Goal: Task Accomplishment & Management: Manage account settings

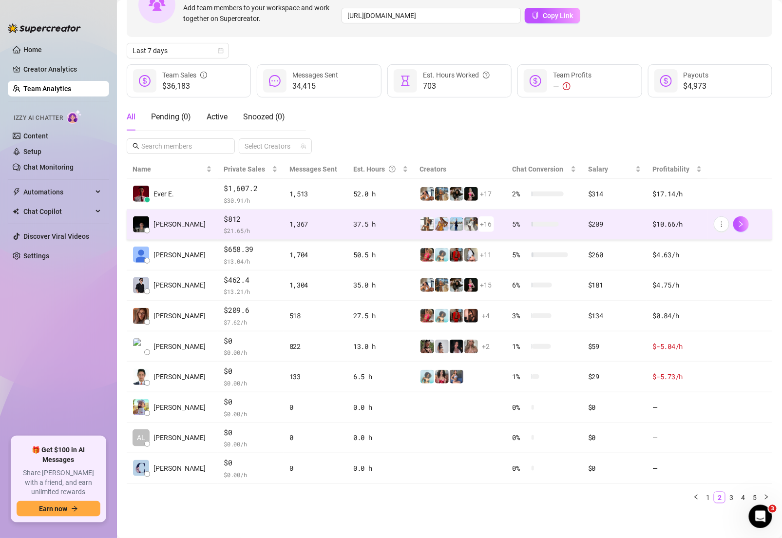
scroll to position [47, 0]
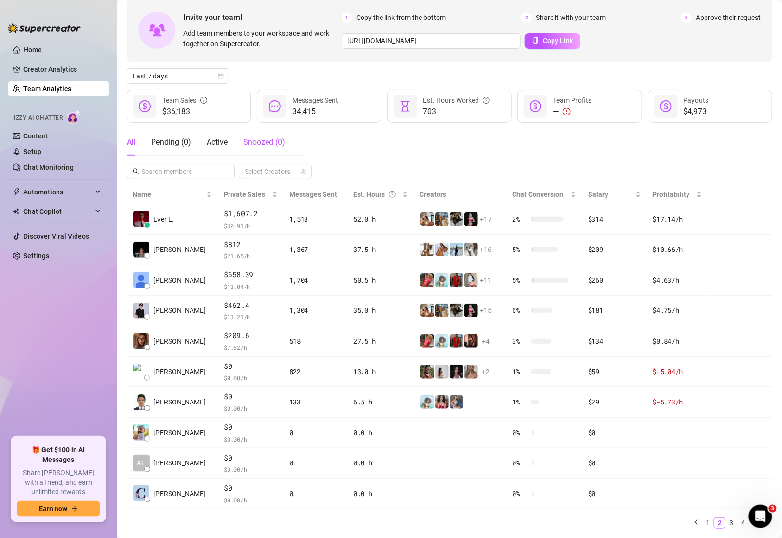
click at [253, 143] on span "Snoozed ( 0 )" at bounding box center [264, 141] width 42 height 9
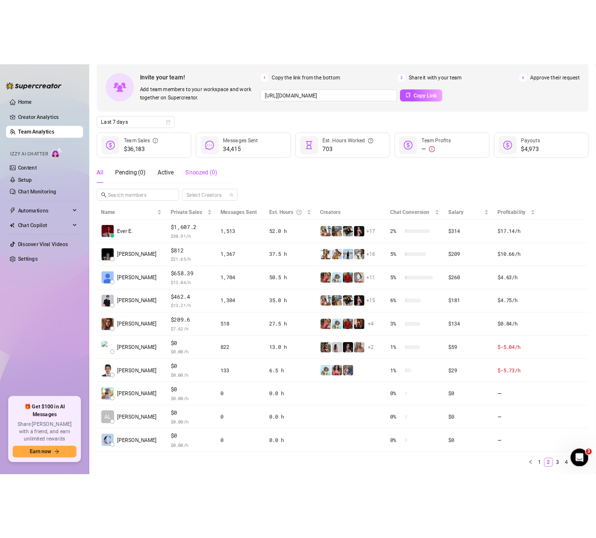
scroll to position [0, 0]
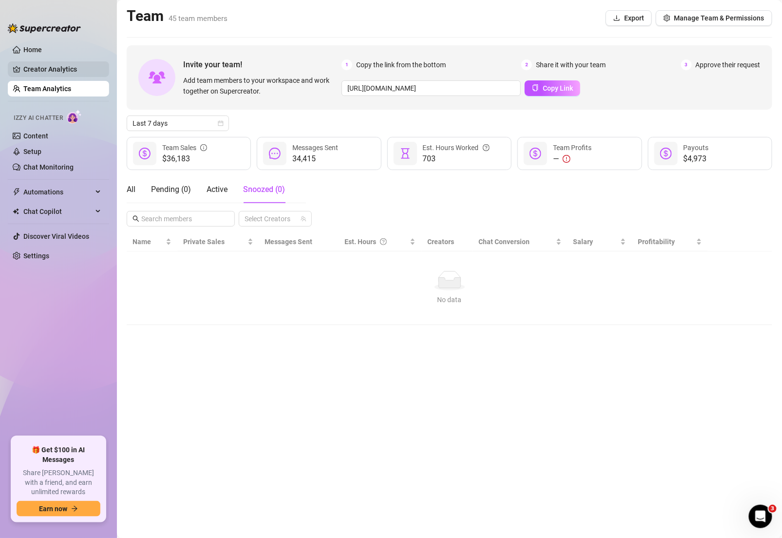
click at [39, 67] on link "Creator Analytics" at bounding box center [62, 69] width 78 height 16
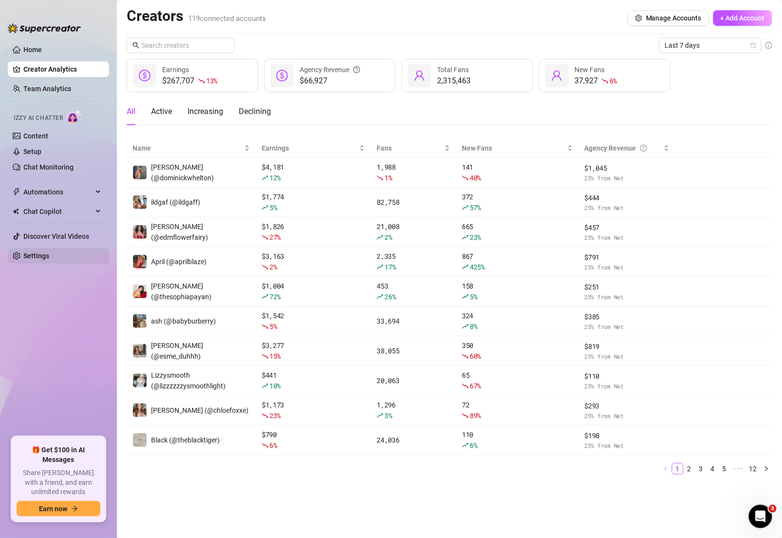
click at [48, 254] on link "Settings" at bounding box center [36, 256] width 26 height 8
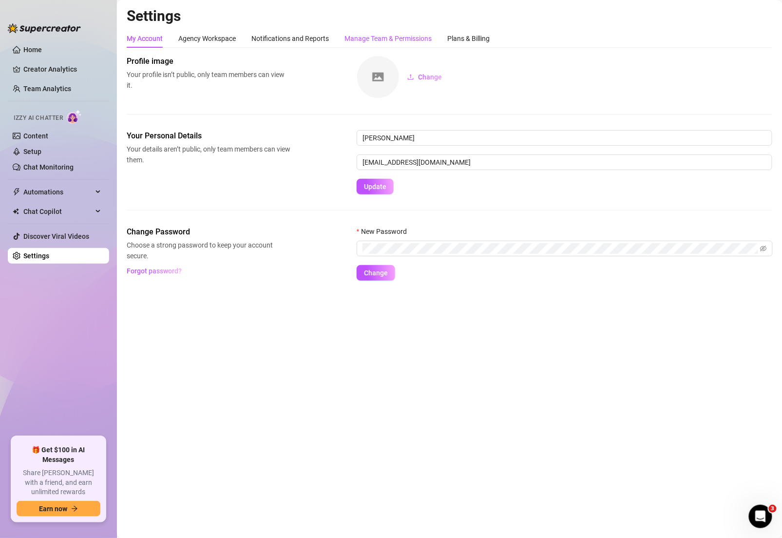
click at [399, 33] on div "Manage Team & Permissions" at bounding box center [388, 38] width 87 height 11
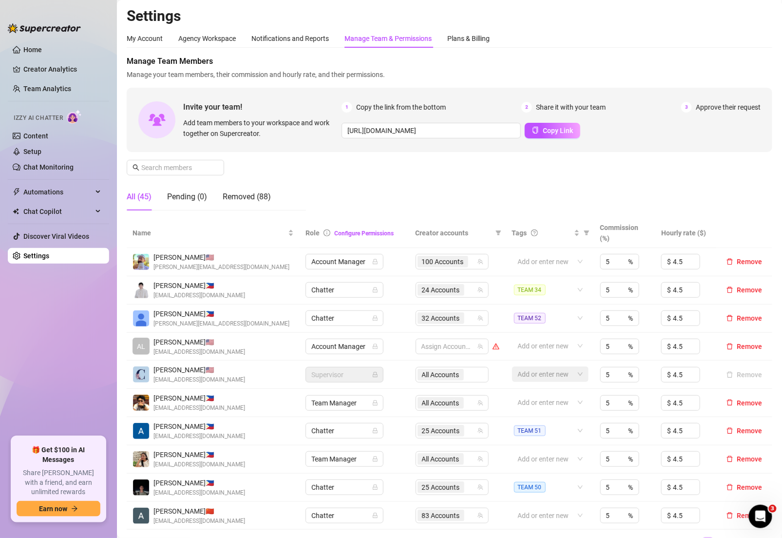
click at [187, 159] on div "Manage Team Members Manage your team members, their commission and hourly rate,…" at bounding box center [450, 137] width 646 height 163
click at [188, 166] on input "text" at bounding box center [175, 167] width 69 height 11
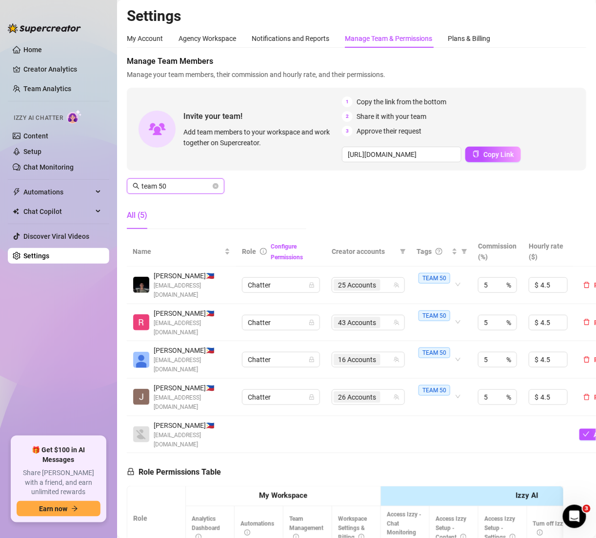
type input "team 50"
click at [385, 359] on div "16 Accounts" at bounding box center [362, 360] width 59 height 14
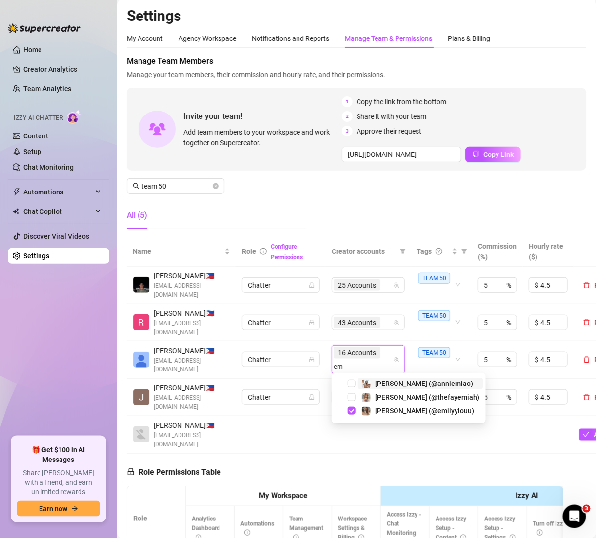
type input "e"
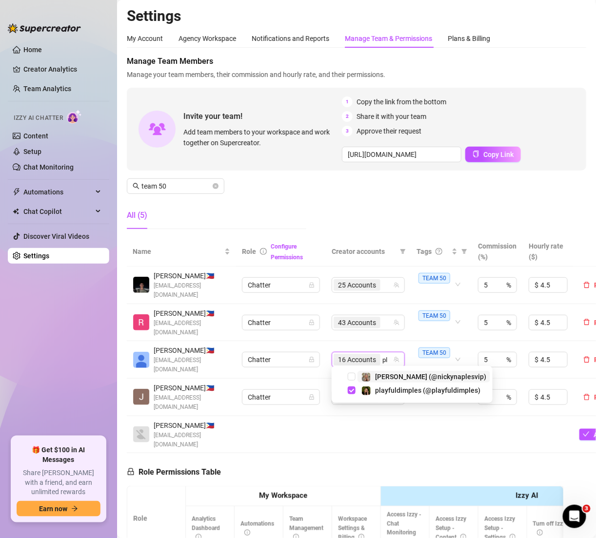
type input "p"
type input "n"
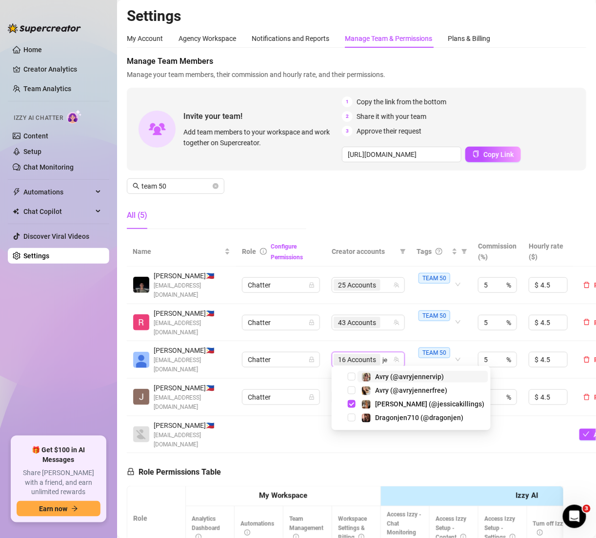
type input "j"
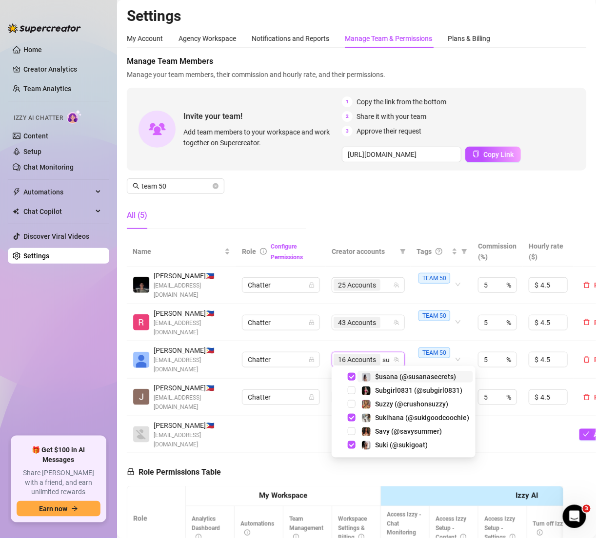
type input "s"
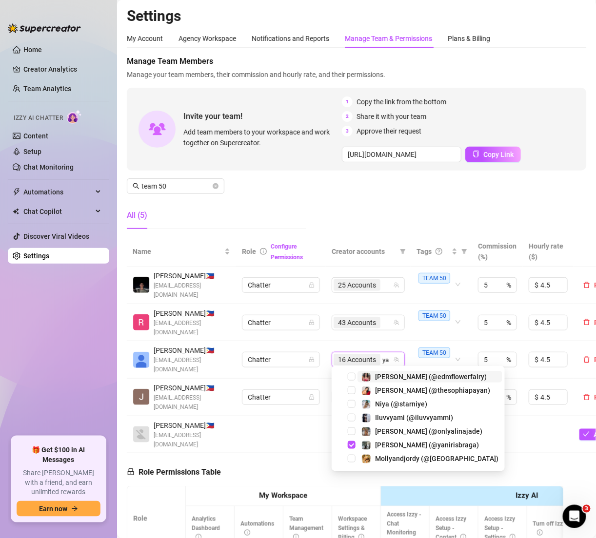
type input "y"
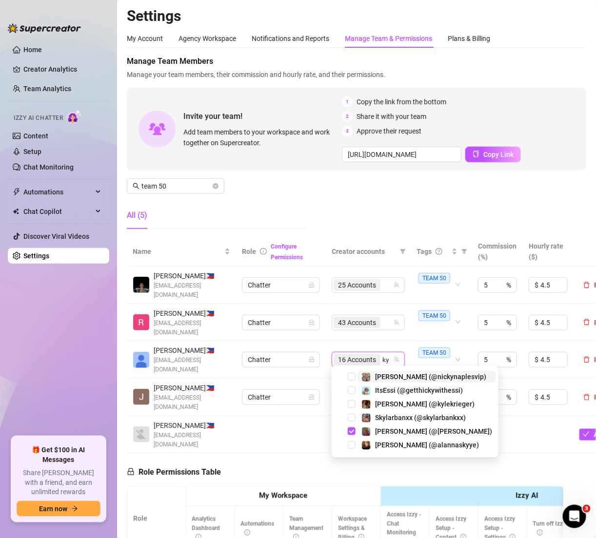
type input "k"
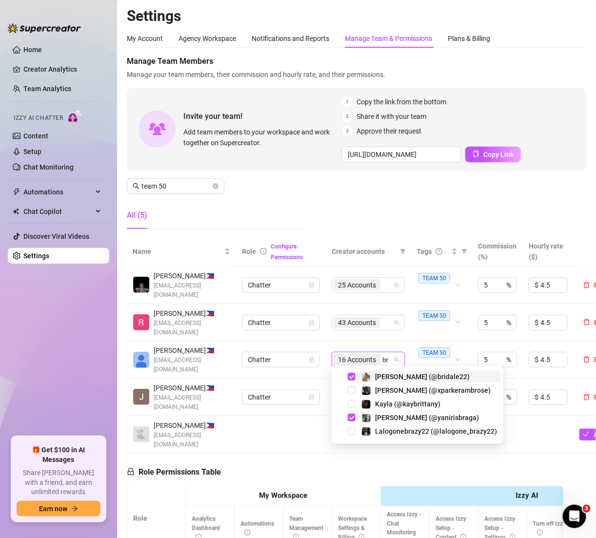
type input "b"
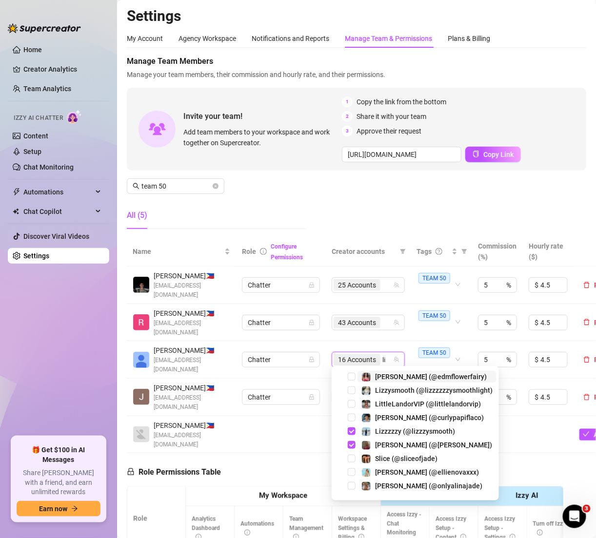
type input "l"
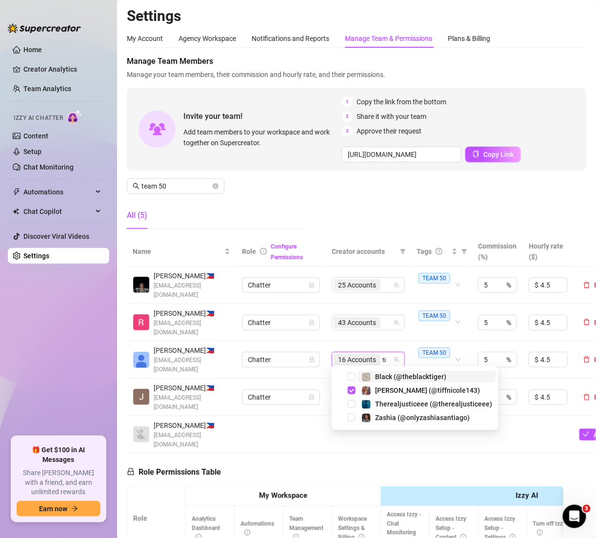
type input "t"
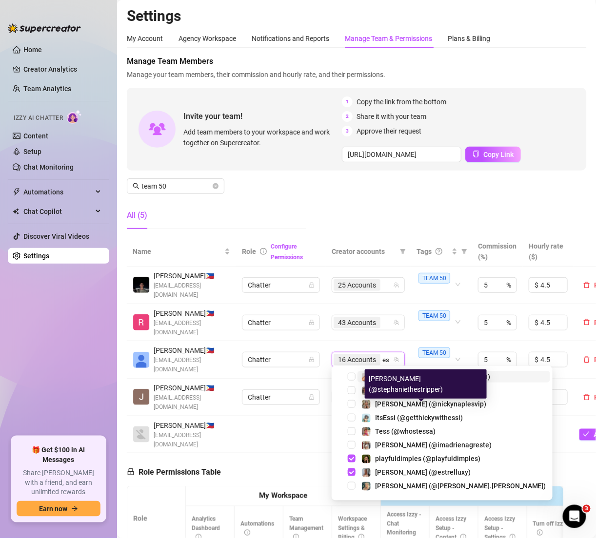
type input "e"
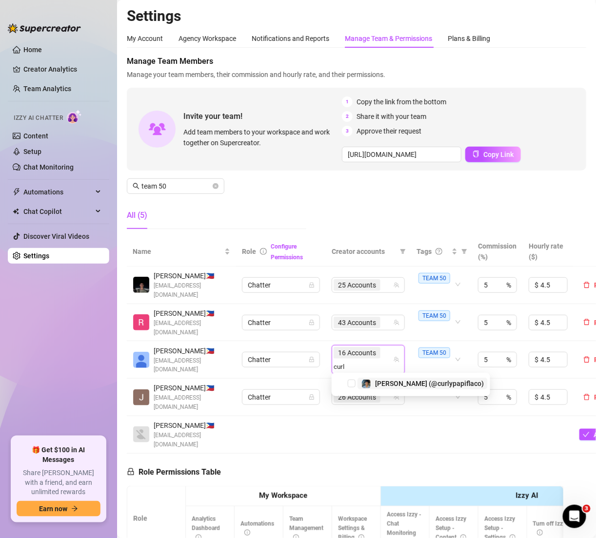
type input "curly"
type input "taddy"
type input "rebirth"
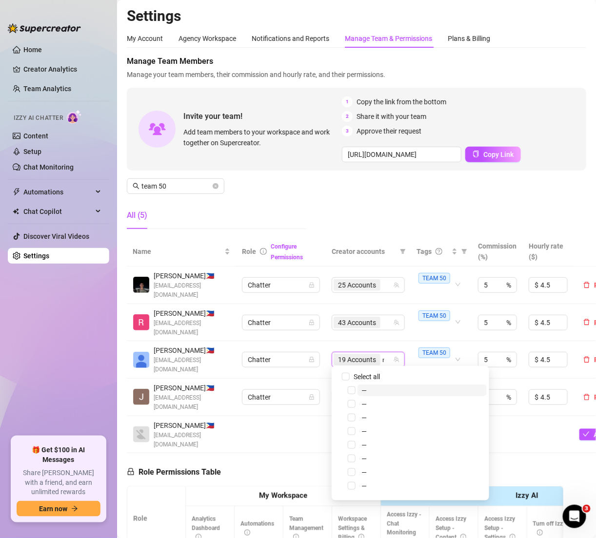
type input "mami"
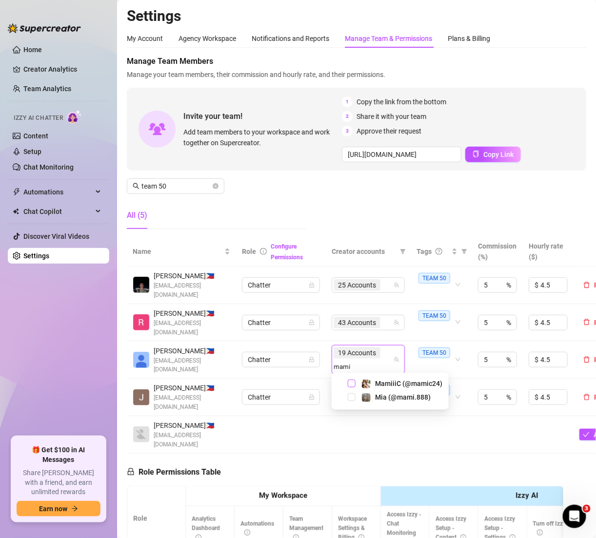
click at [353, 384] on span "Select tree node" at bounding box center [352, 384] width 8 height 8
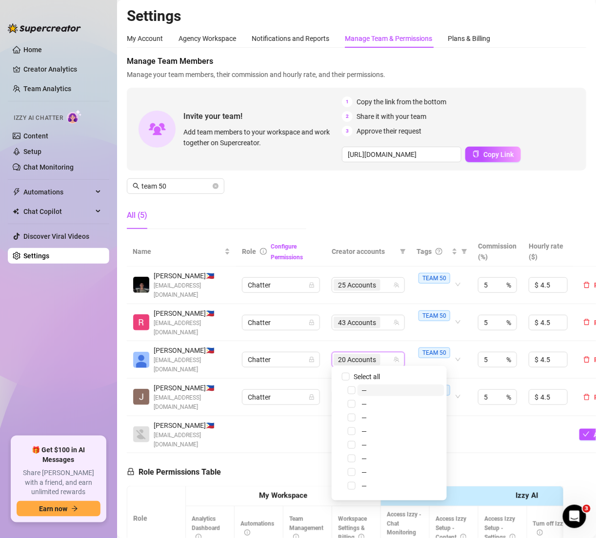
click at [387, 353] on div "20 Accounts" at bounding box center [362, 360] width 59 height 14
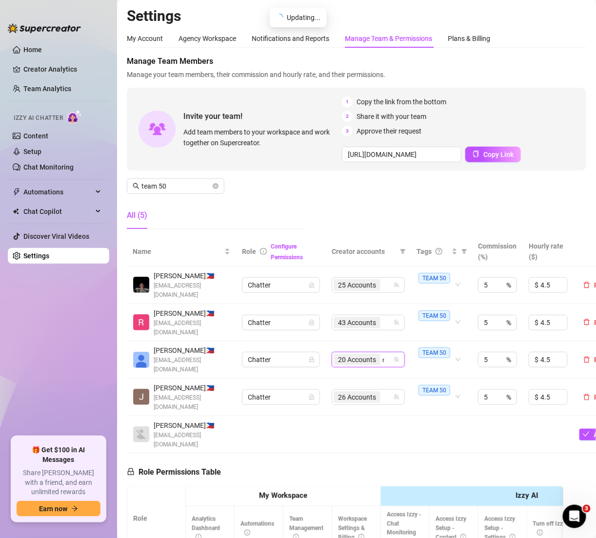
type input "mami"
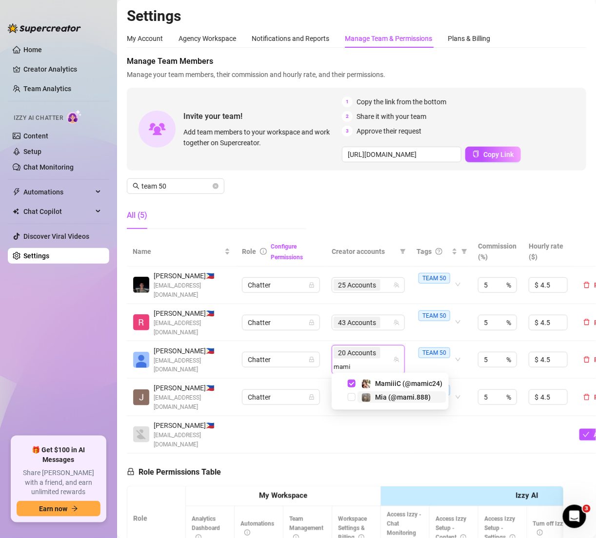
click at [388, 399] on span "Mia (@mami.888)" at bounding box center [403, 397] width 56 height 8
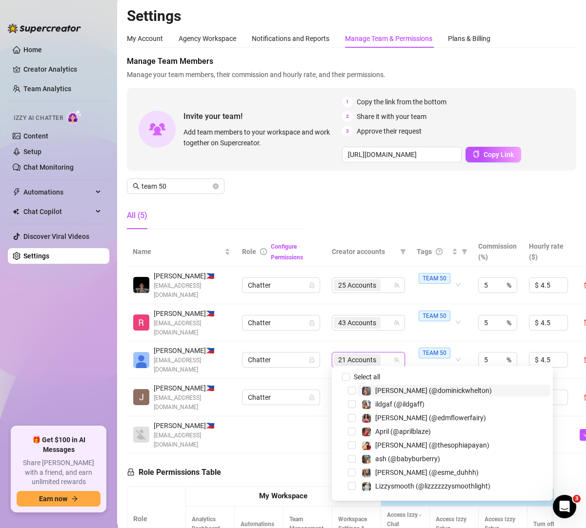
click at [387, 358] on div "21 Accounts" at bounding box center [362, 360] width 59 height 14
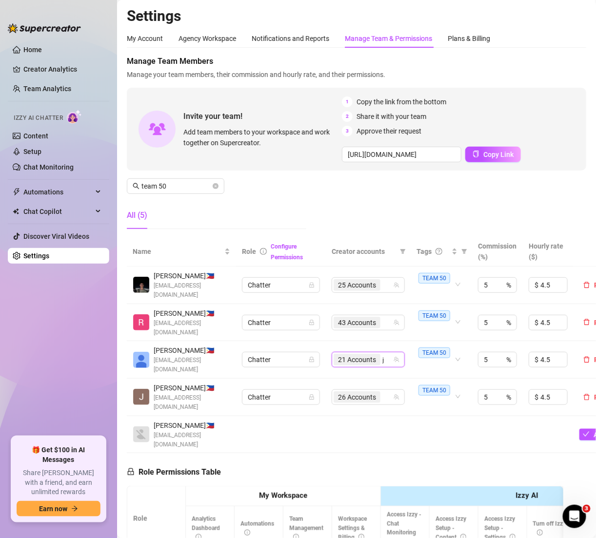
type input "[PERSON_NAME]"
click at [386, 383] on span "[PERSON_NAME] (@juliasandoval)" at bounding box center [428, 384] width 107 height 8
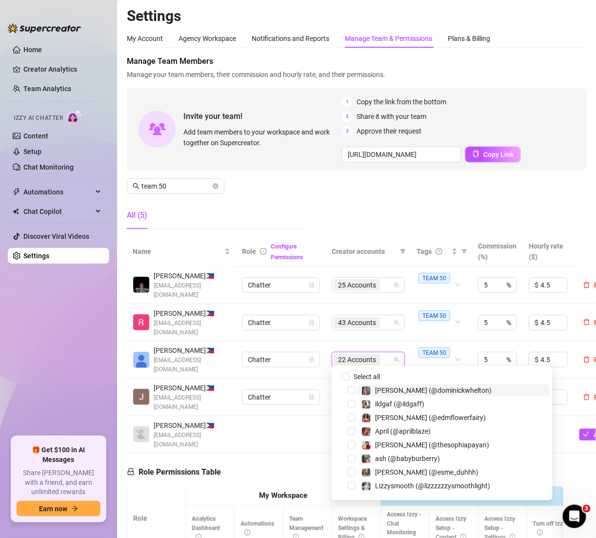
click at [389, 357] on div "22 Accounts" at bounding box center [362, 360] width 59 height 14
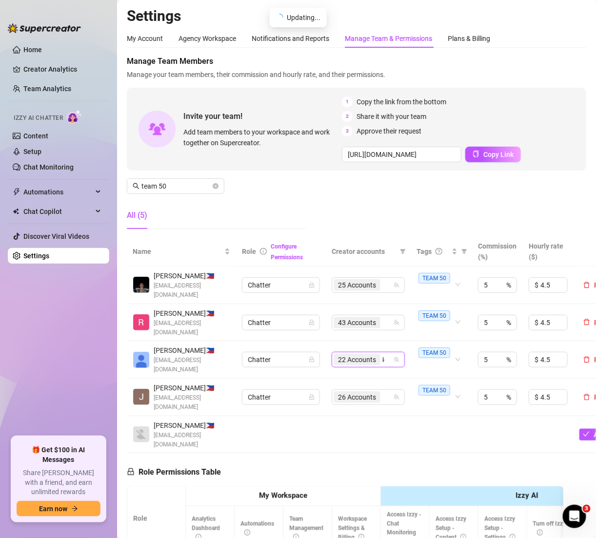
type input "kamwil"
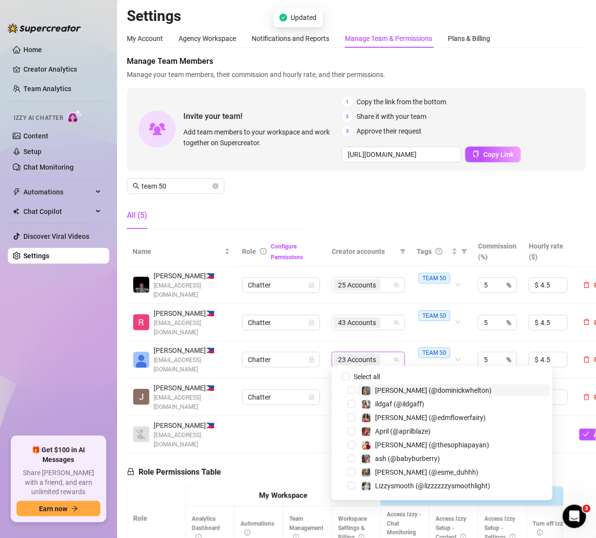
click at [388, 357] on div "23 Accounts" at bounding box center [362, 360] width 59 height 14
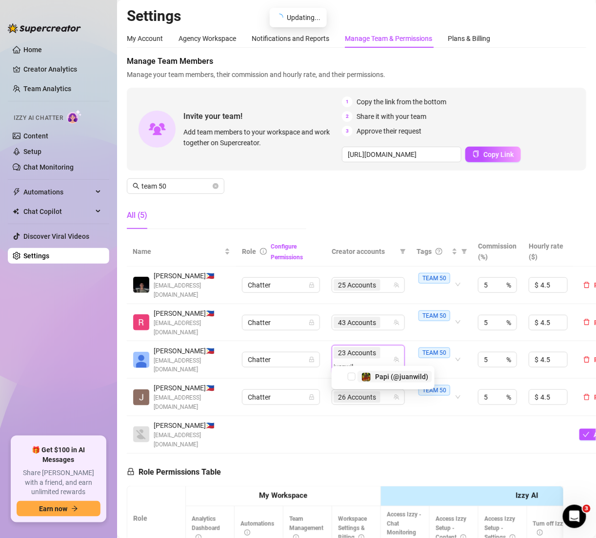
type input "juanwild"
click at [389, 384] on span "Papi (@juanwild)" at bounding box center [401, 384] width 53 height 8
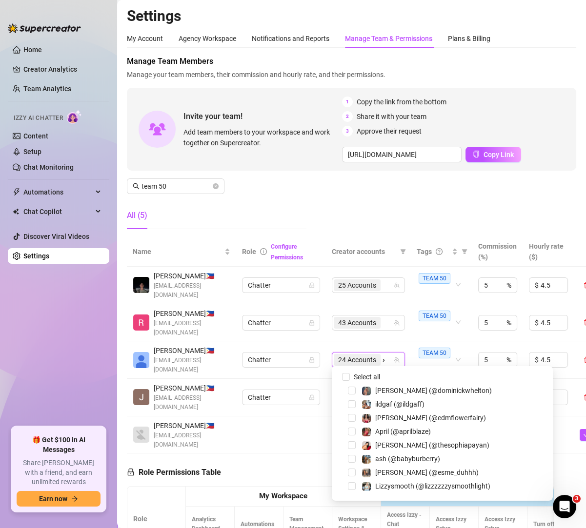
type input "[PERSON_NAME]"
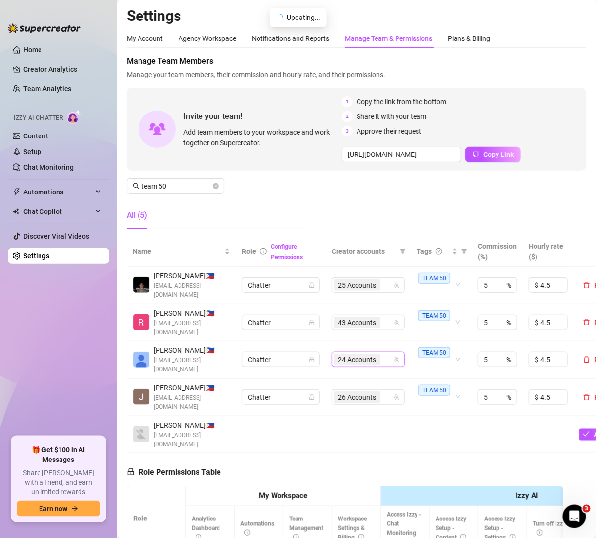
drag, startPoint x: 372, startPoint y: 365, endPoint x: 344, endPoint y: 365, distance: 28.3
click at [344, 365] on td "298958372, 255337016, 293087809, 296286406, 60859129, 389625036, 24168605, 4311…" at bounding box center [368, 360] width 85 height 38
